Goal: Find specific page/section: Find specific page/section

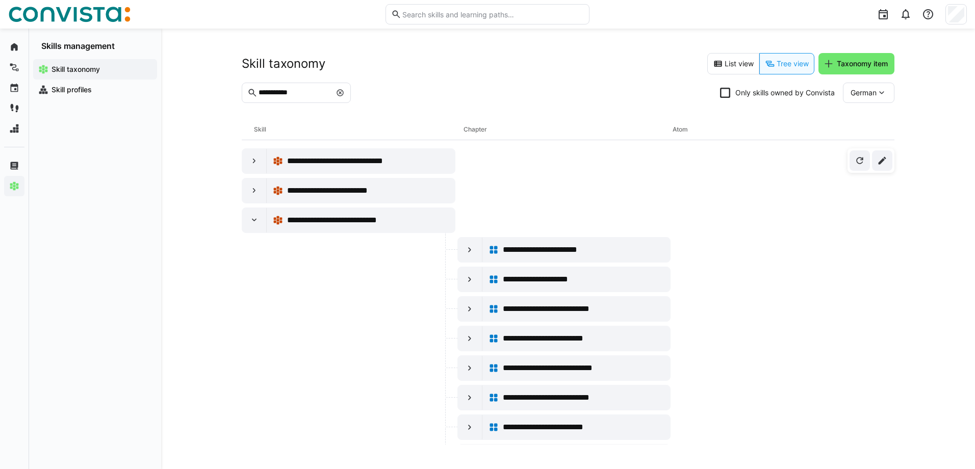
scroll to position [204, 0]
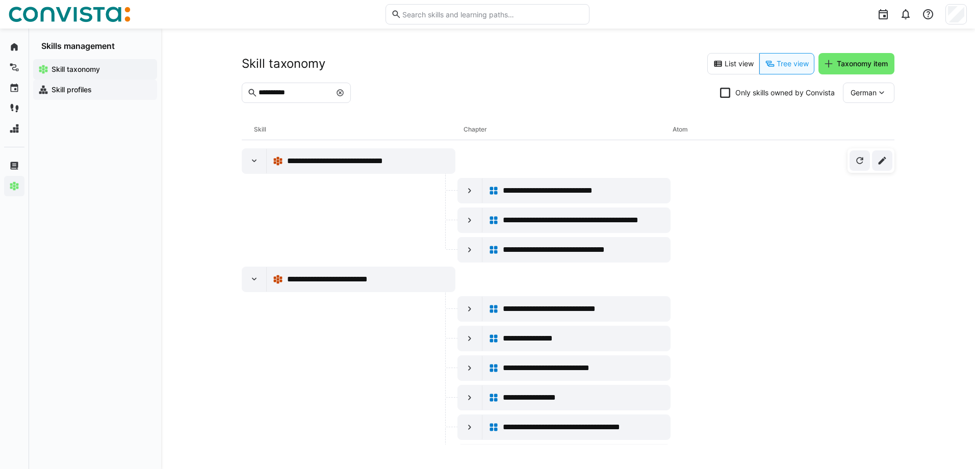
click at [109, 93] on span "Skill profiles" at bounding box center [101, 90] width 102 height 10
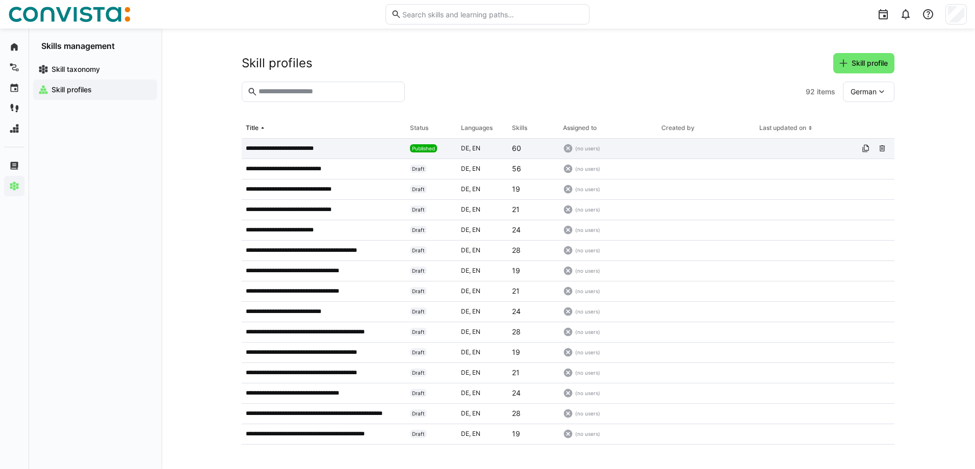
click at [313, 145] on p "**********" at bounding box center [288, 148] width 84 height 8
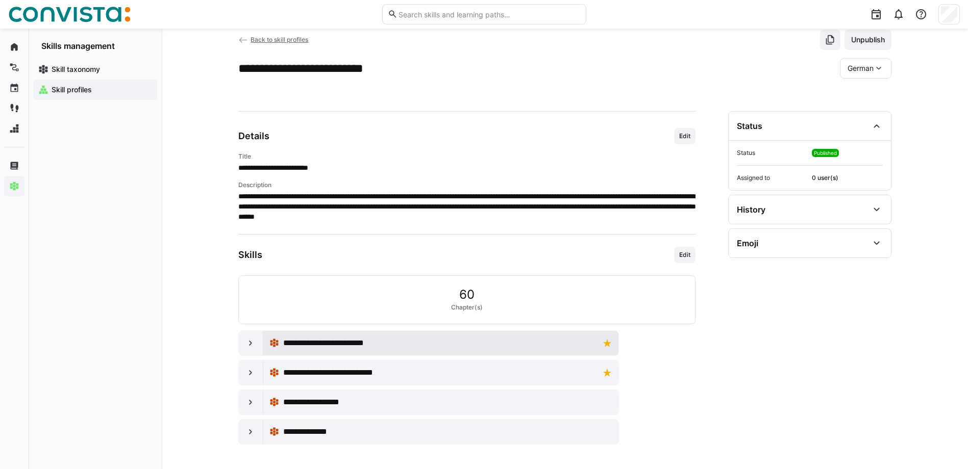
drag, startPoint x: 257, startPoint y: 349, endPoint x: 280, endPoint y: 336, distance: 26.8
click at [257, 349] on div at bounding box center [251, 343] width 24 height 24
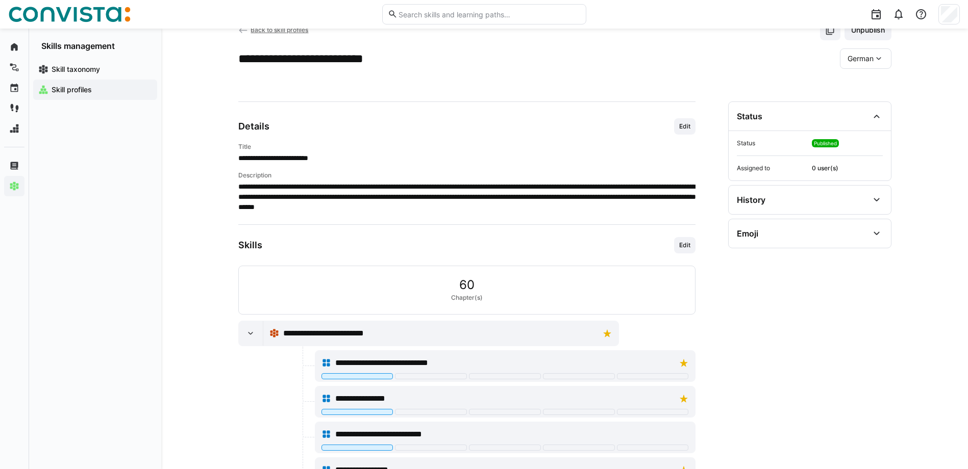
scroll to position [51, 0]
